Goal: Find specific page/section: Find specific page/section

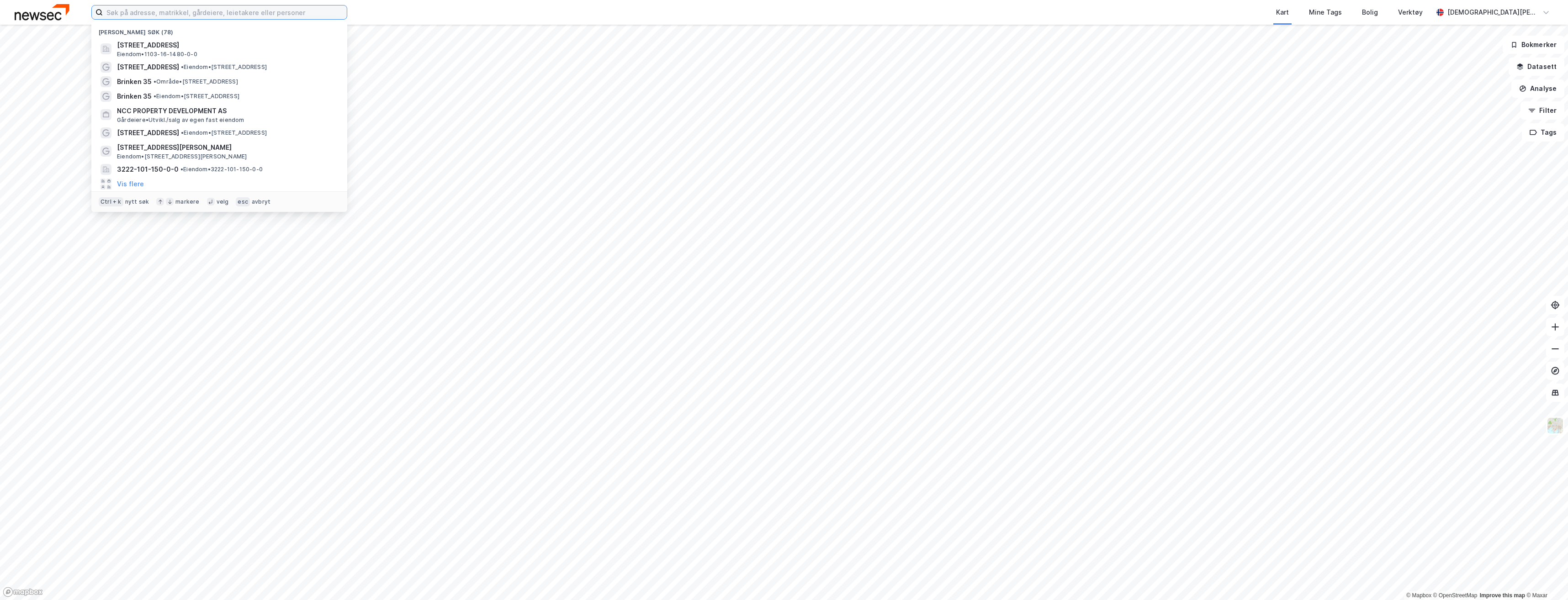
click at [179, 13] on input at bounding box center [225, 12] width 244 height 14
paste input "Per [STREET_ADDRESS]"
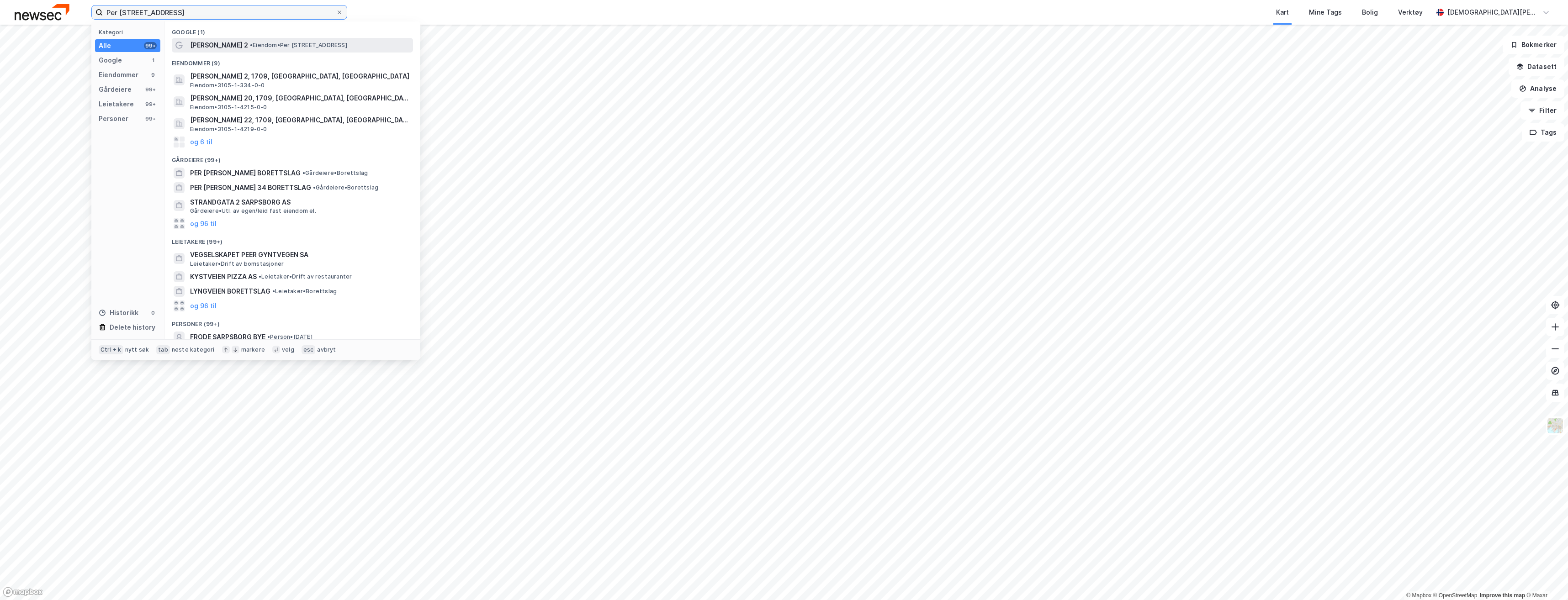
type input "Per [STREET_ADDRESS]"
click at [219, 47] on span "[PERSON_NAME] 2" at bounding box center [219, 45] width 58 height 11
